Goal: Task Accomplishment & Management: Manage account settings

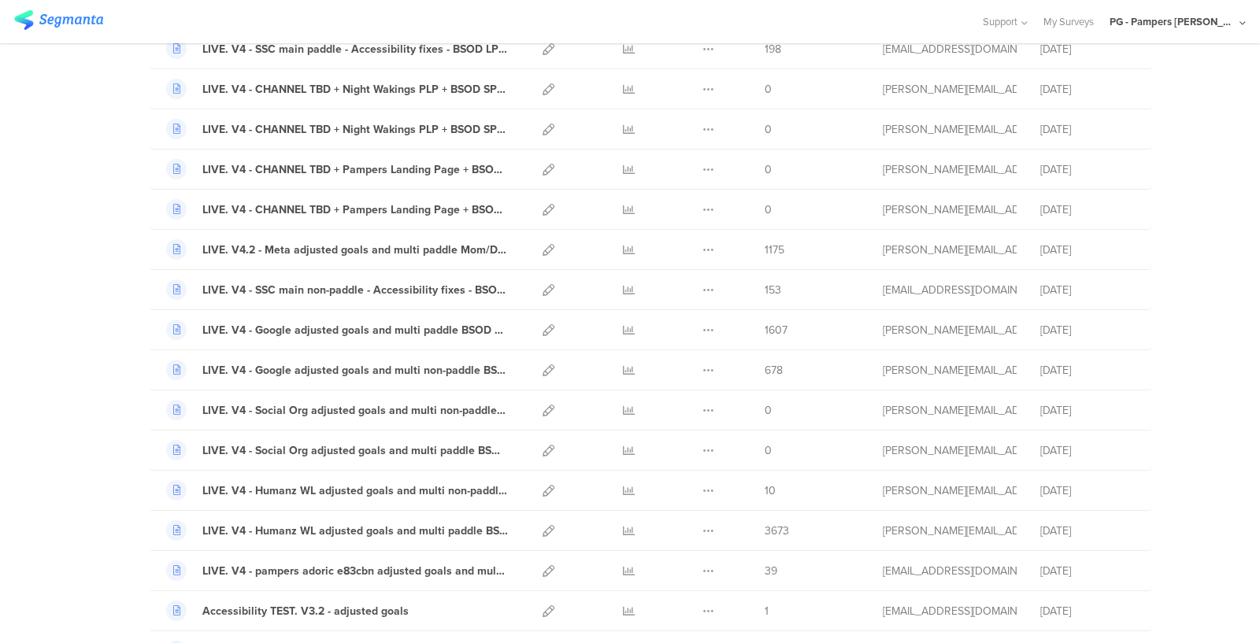
scroll to position [126, 0]
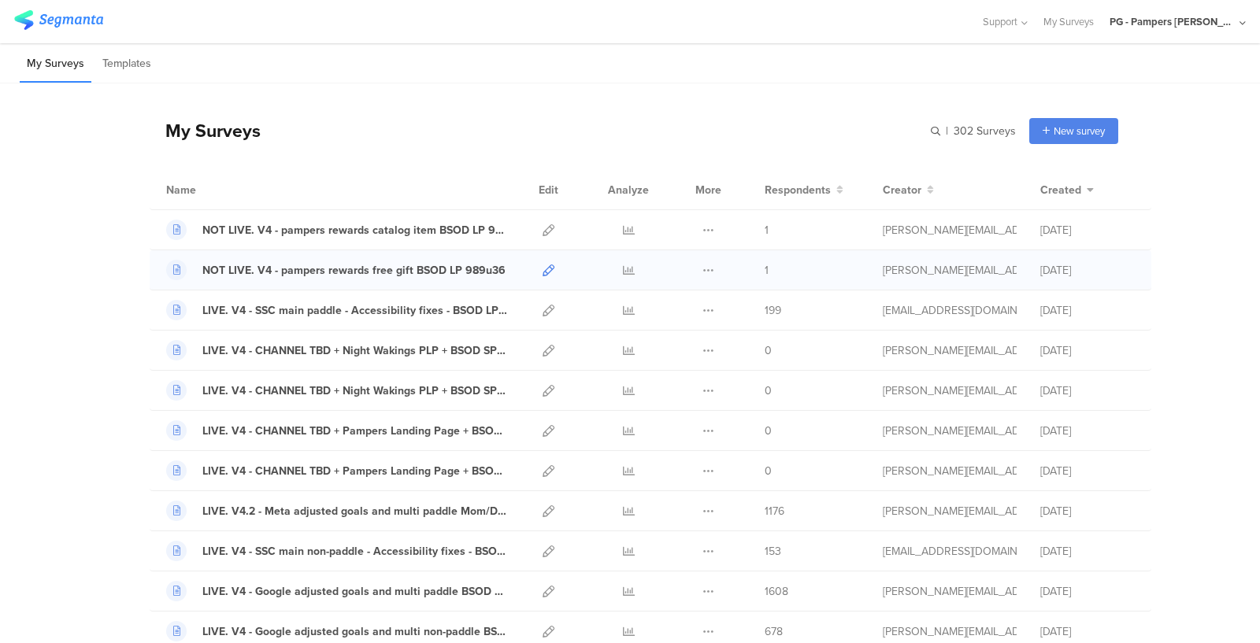
click at [550, 268] on icon at bounding box center [548, 271] width 12 height 12
click at [929, 129] on input "text" at bounding box center [905, 131] width 220 height 26
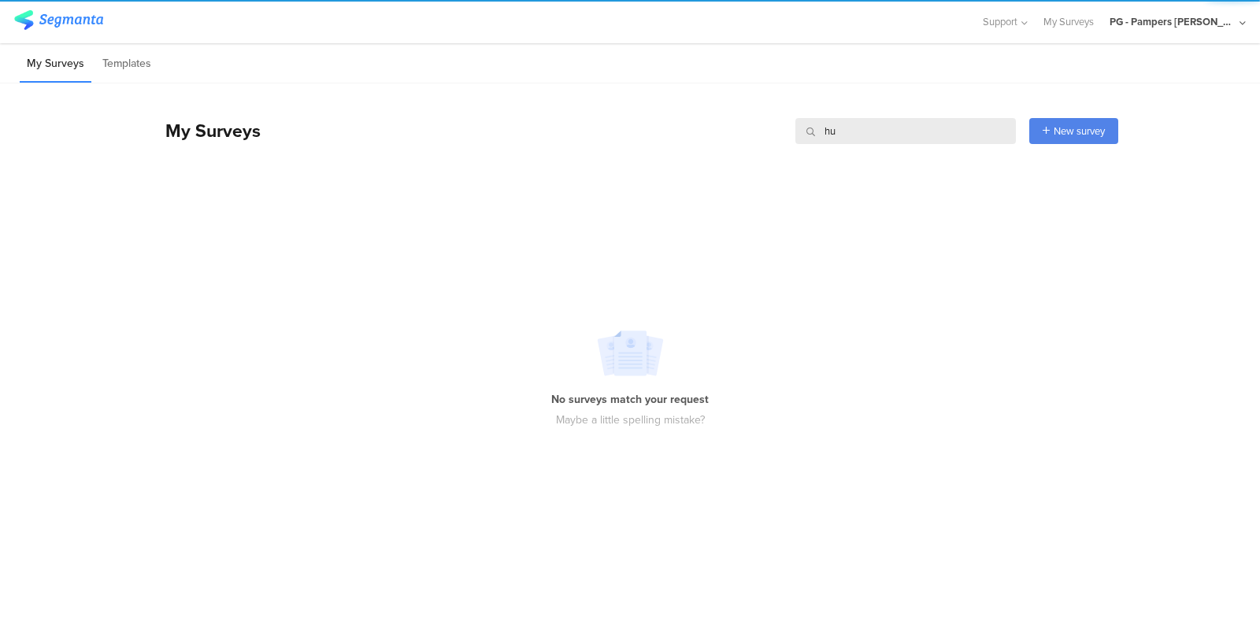
type input "h"
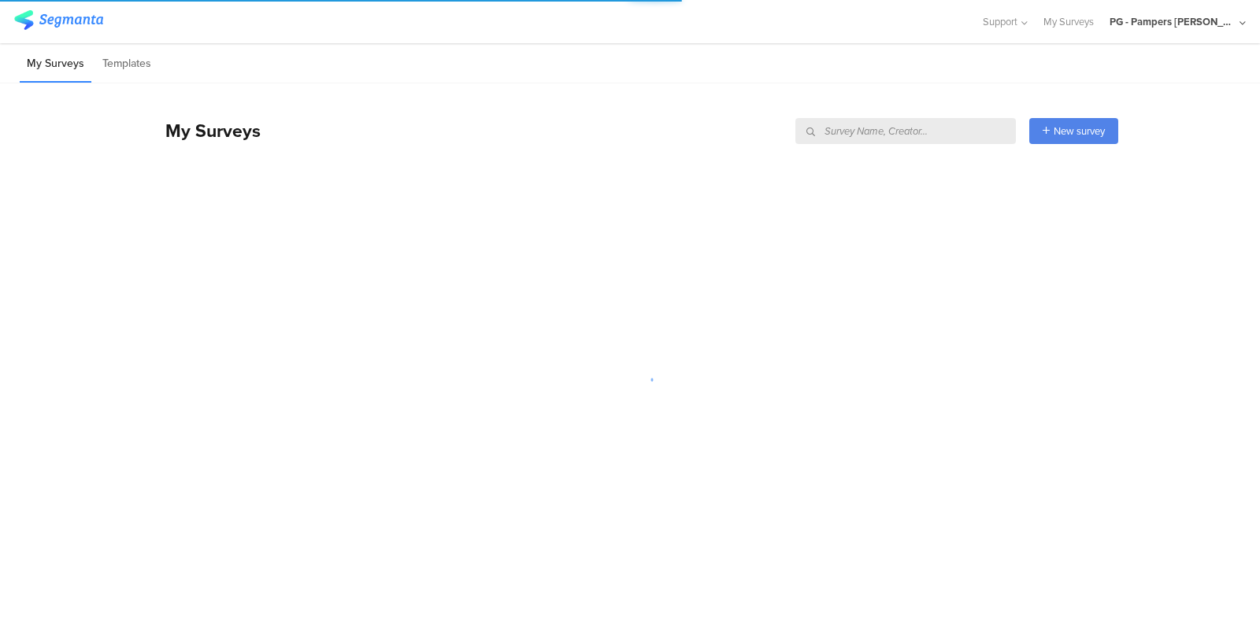
click at [602, 113] on div "My Surveys New survey Start from scratch Choose from templates" at bounding box center [634, 130] width 968 height 63
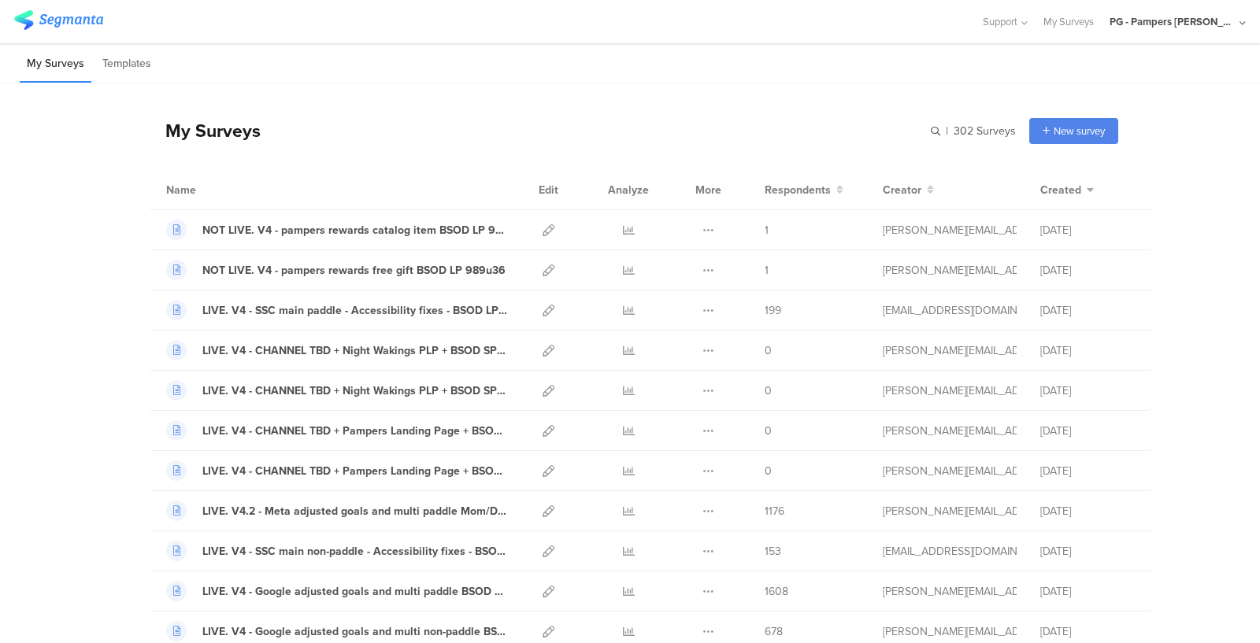
scroll to position [404, 0]
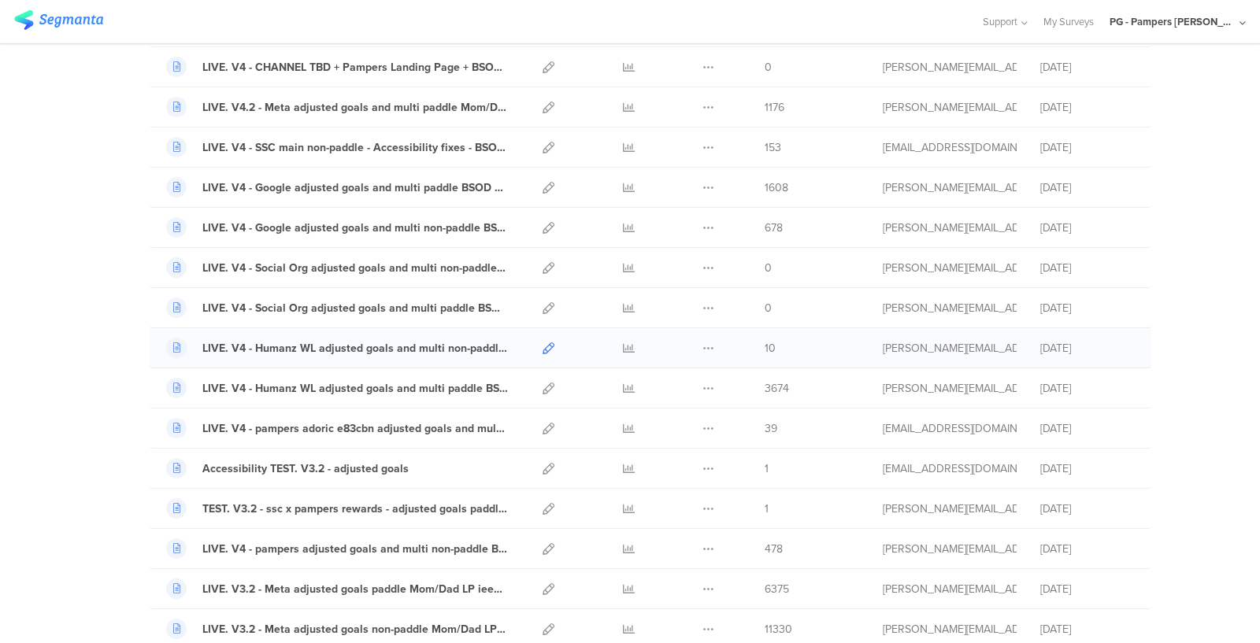
click at [553, 343] on icon at bounding box center [548, 348] width 12 height 12
click at [553, 387] on icon at bounding box center [548, 389] width 12 height 12
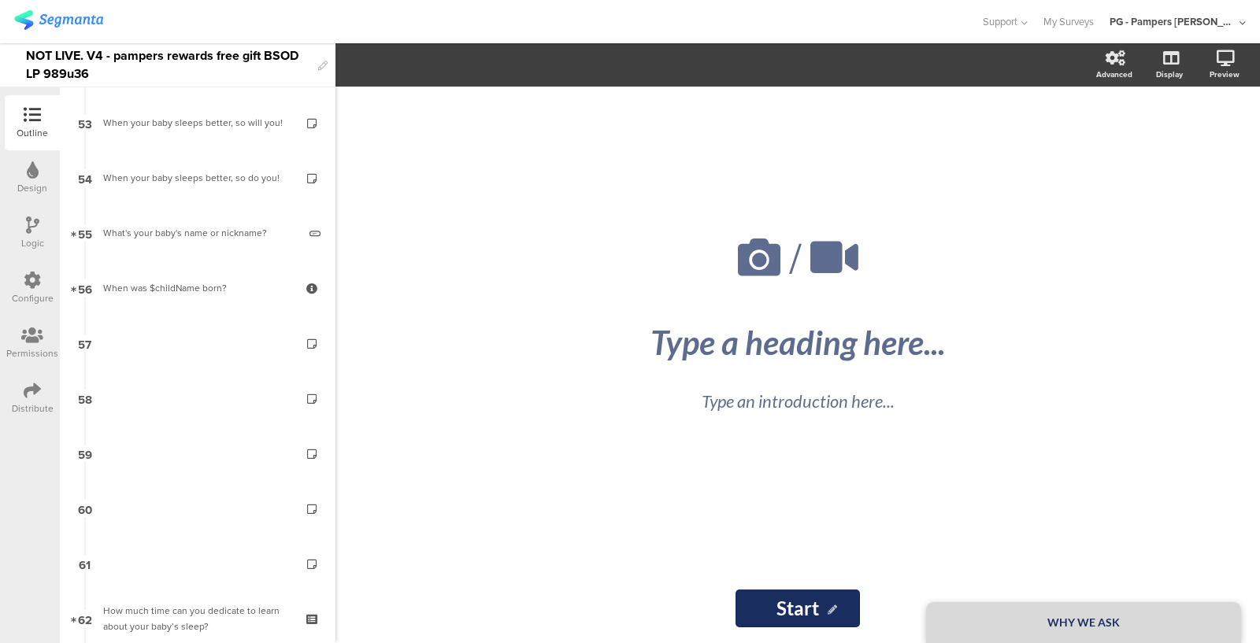
scroll to position [3400, 0]
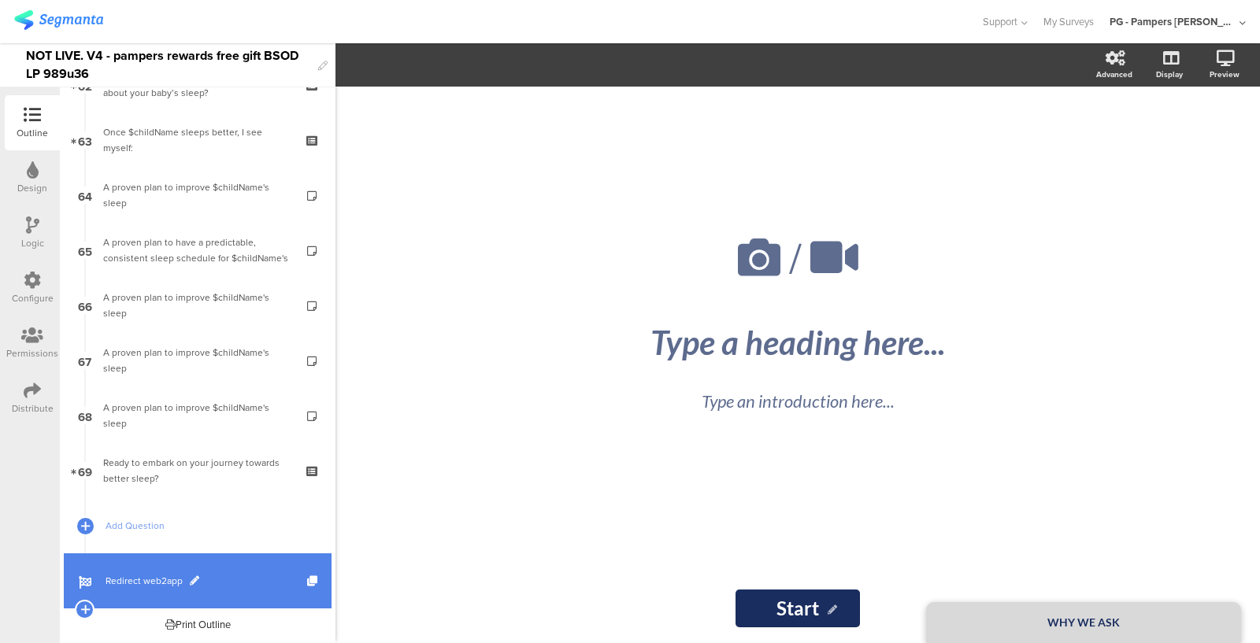
click at [138, 575] on span "Redirect web2app" at bounding box center [207, 581] width 202 height 16
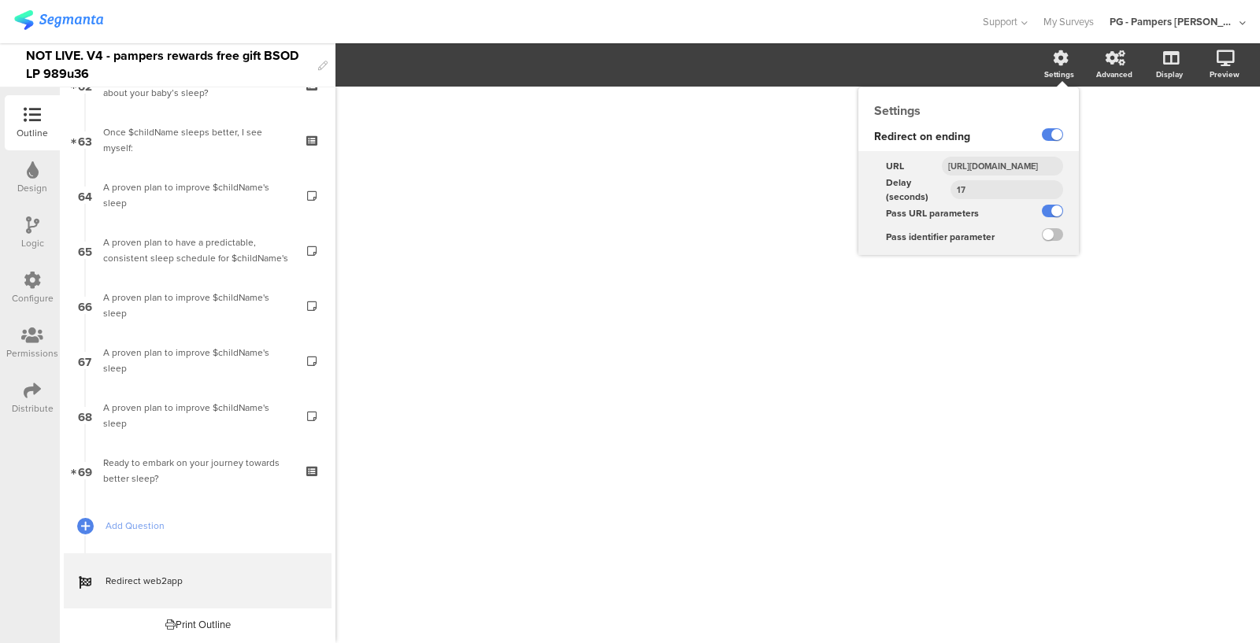
click at [1007, 164] on input "https://smartsleepcoach.com/finalize-account?sessionId=$sessionId&childName=$ch…" at bounding box center [1002, 166] width 121 height 19
click at [983, 166] on input "https://smartsleepcoach.com/finalize-account?sessionId=$sessionId&childName=$ch…" at bounding box center [1002, 166] width 121 height 19
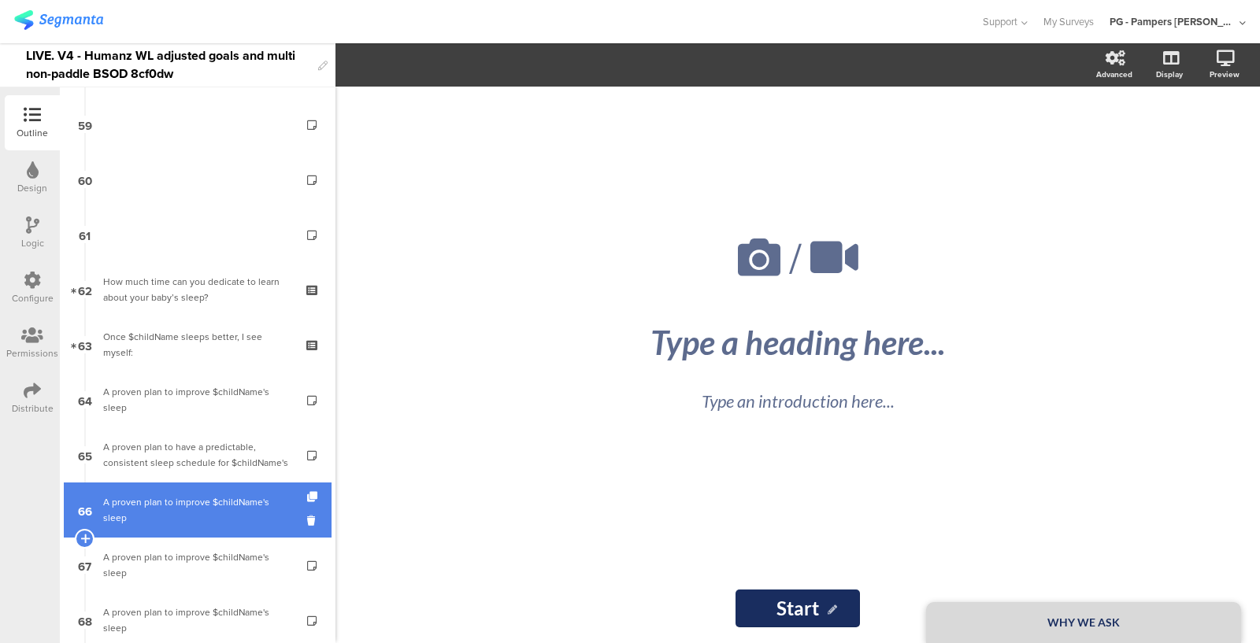
scroll to position [3400, 0]
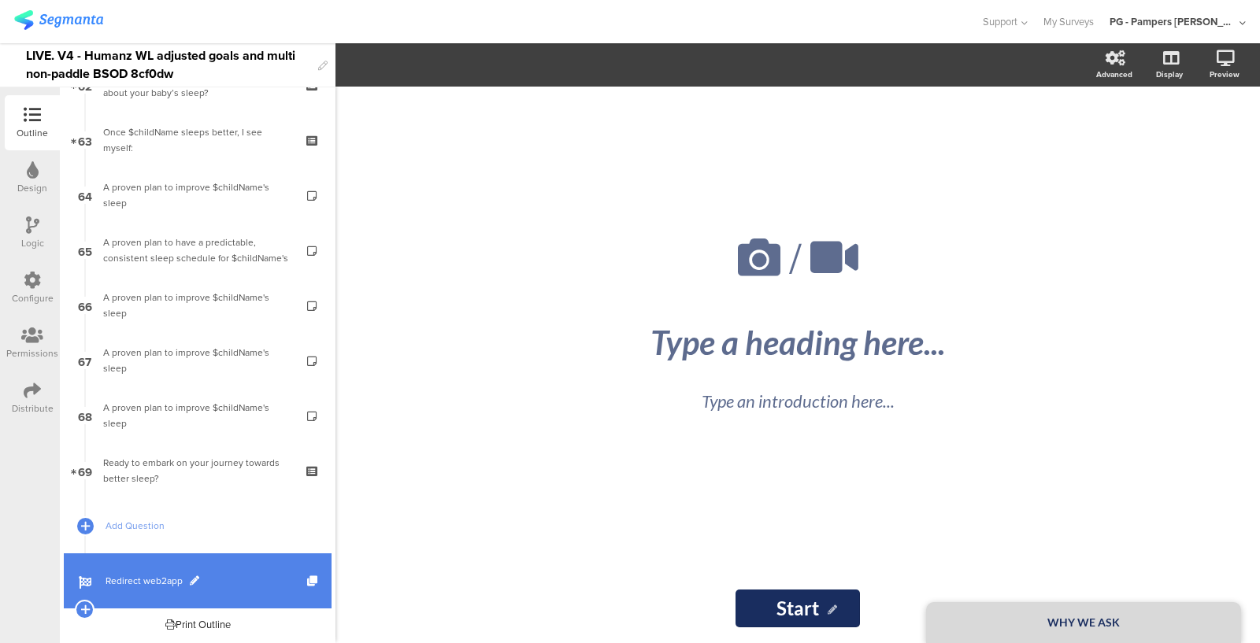
click at [117, 594] on link "Redirect web2app" at bounding box center [198, 580] width 268 height 55
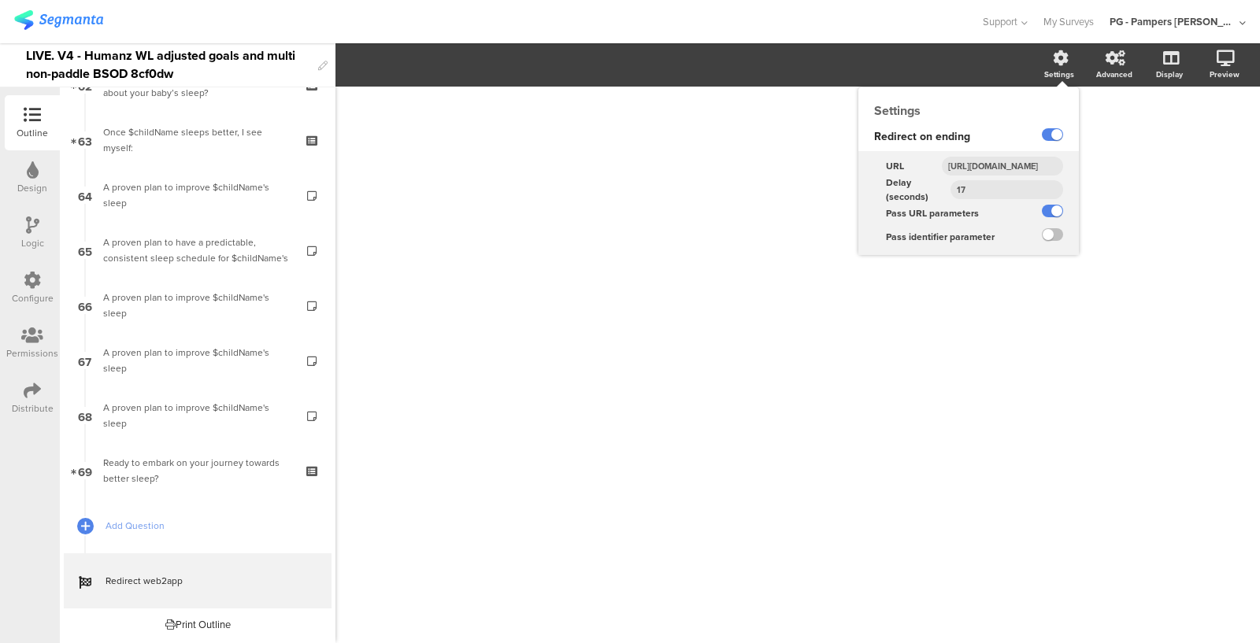
click at [1020, 168] on input "[URL][DOMAIN_NAME]" at bounding box center [1002, 166] width 121 height 19
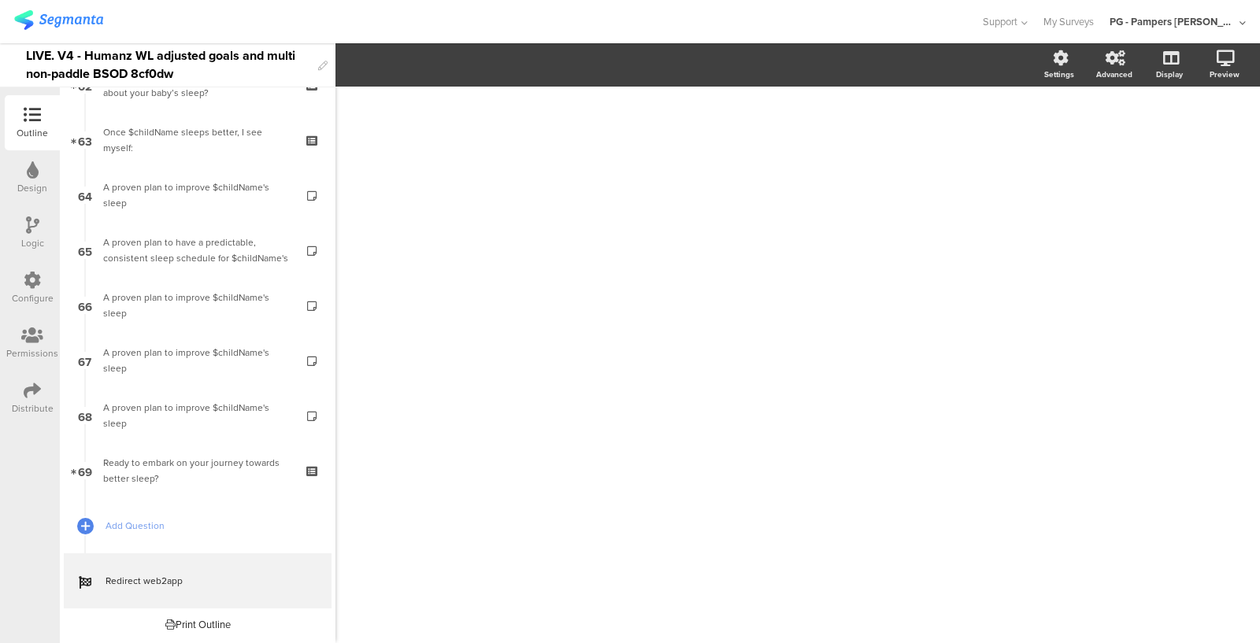
click at [398, 121] on div "/" at bounding box center [797, 365] width 924 height 557
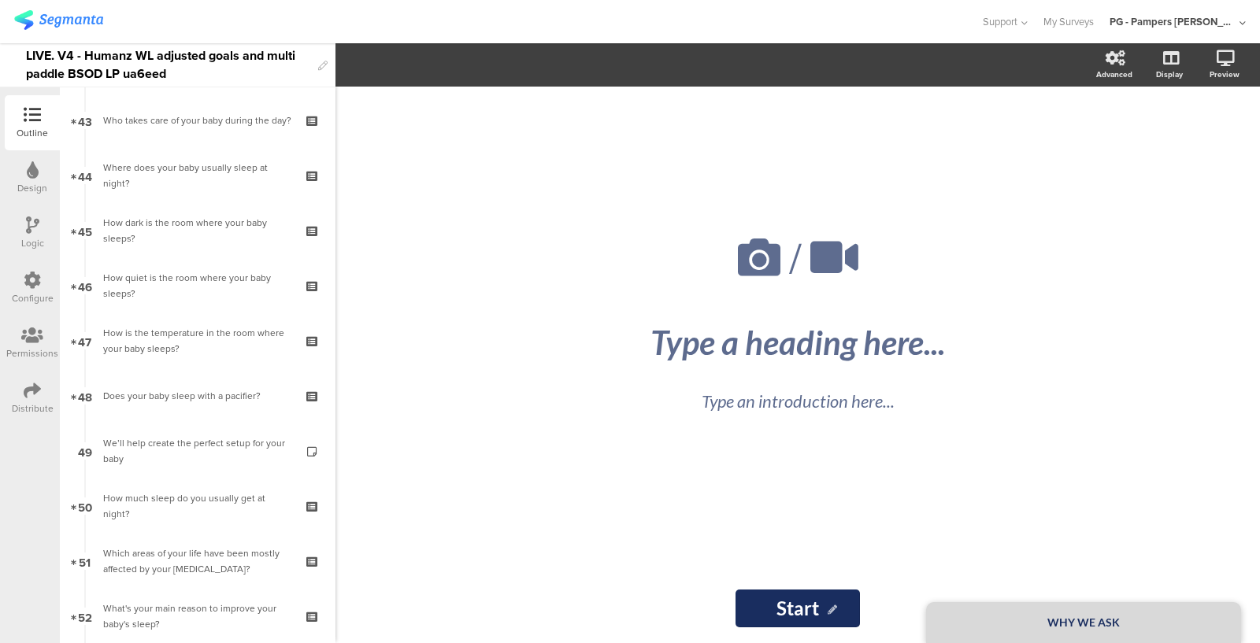
scroll to position [3400, 0]
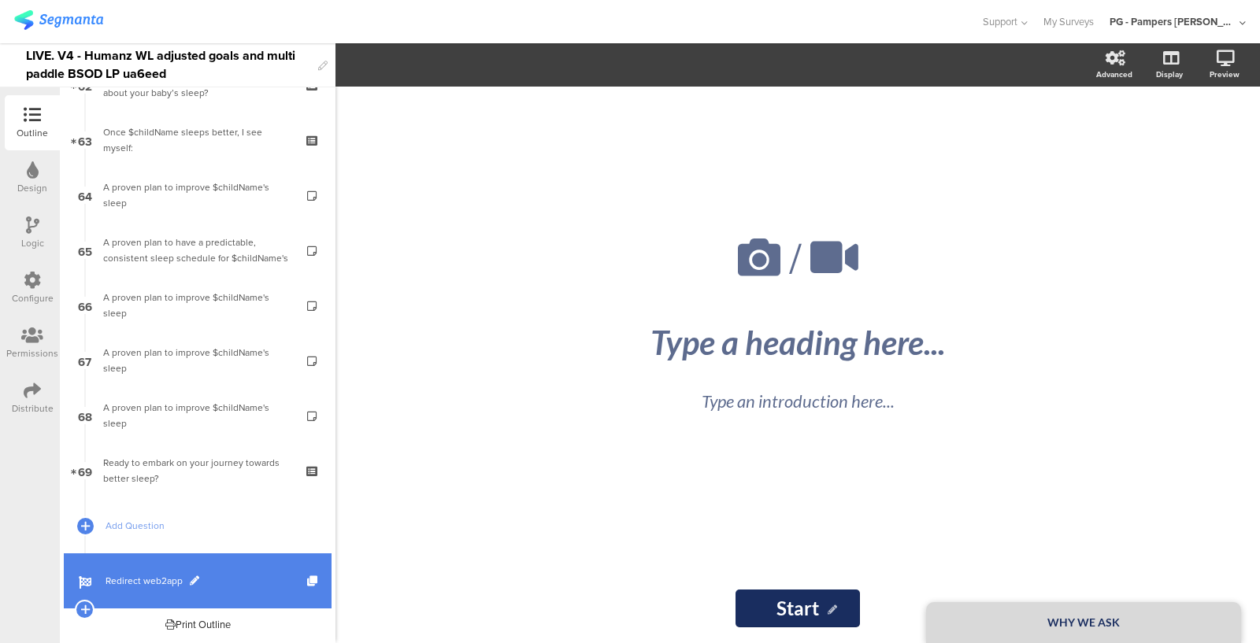
click at [180, 581] on span "Redirect web2app" at bounding box center [207, 581] width 202 height 16
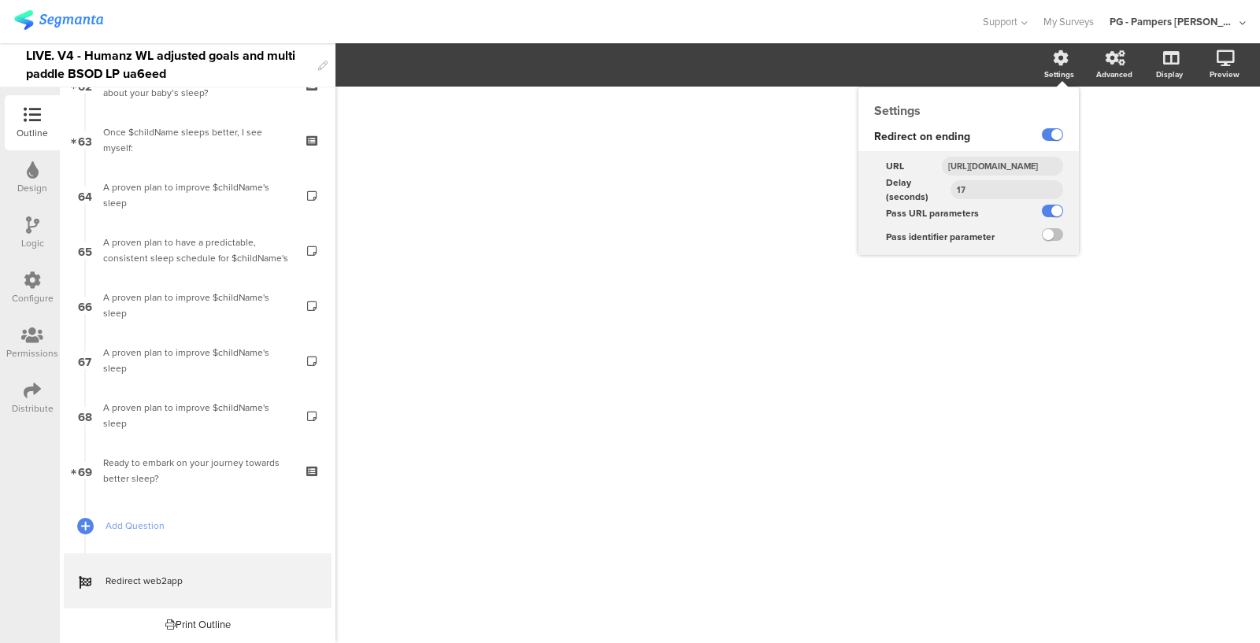
click at [1053, 55] on icon at bounding box center [1061, 58] width 16 height 16
click at [1016, 163] on input "https://smartsleepcoach.com/finalize-account?sessionId=$sessionId&childName=$ch…" at bounding box center [1002, 166] width 121 height 19
